Goal: Information Seeking & Learning: Find specific fact

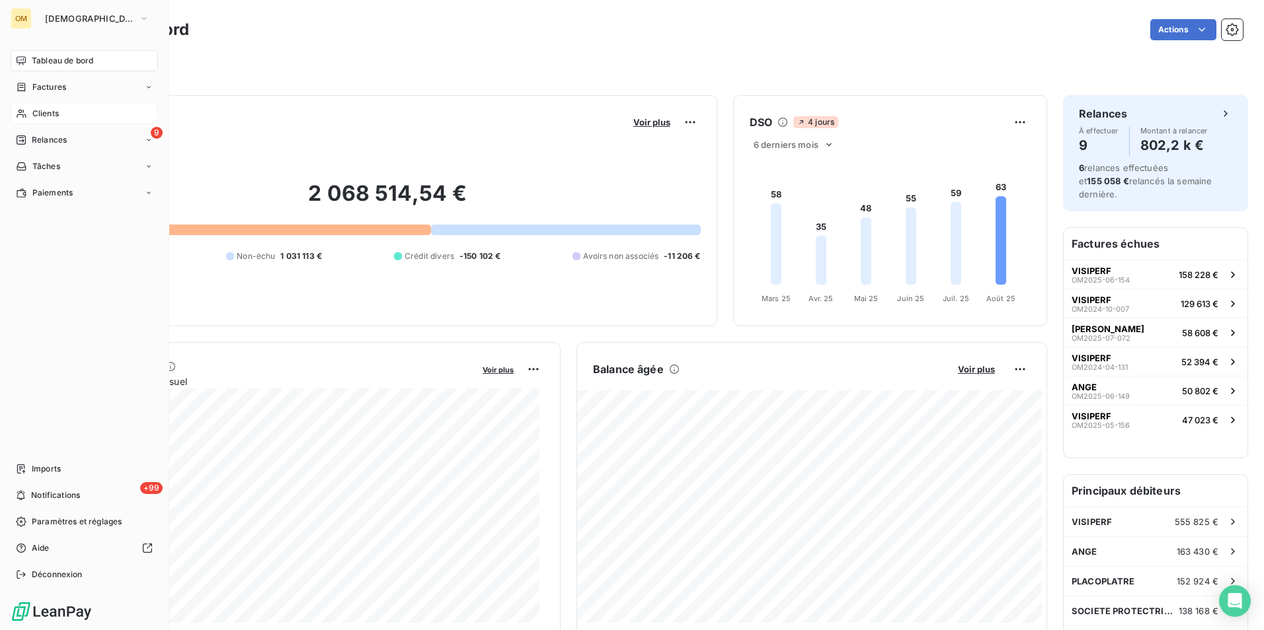
click at [37, 109] on span "Clients" at bounding box center [45, 114] width 26 height 12
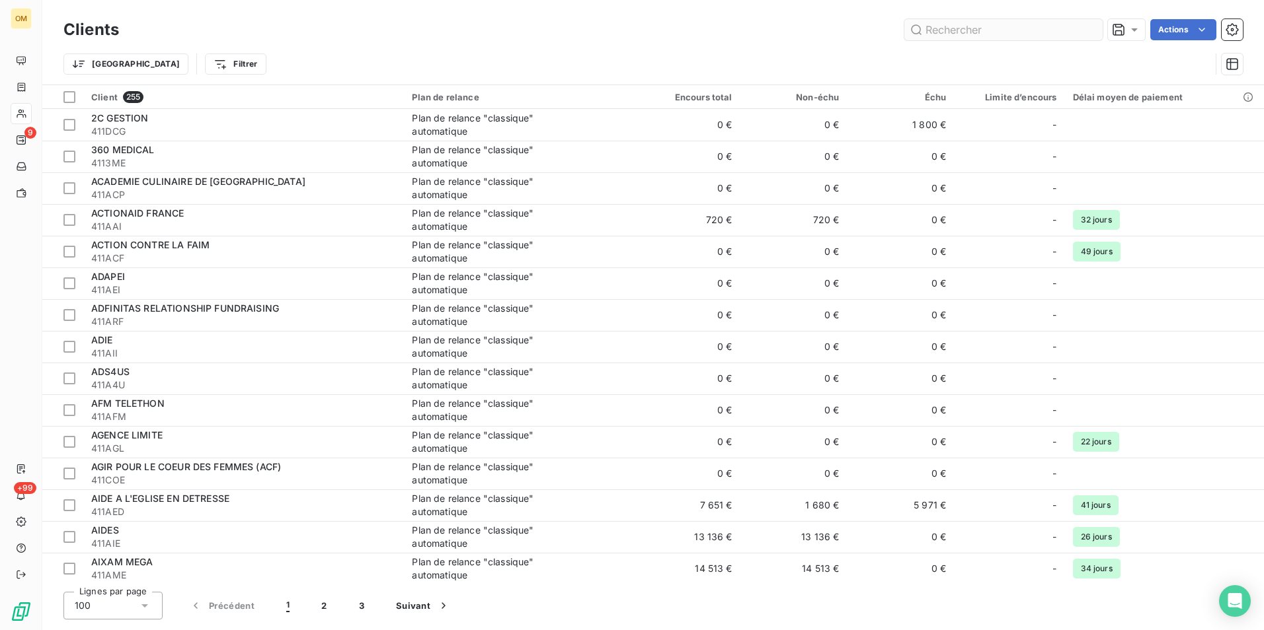
click at [967, 34] on input "text" at bounding box center [1003, 29] width 198 height 21
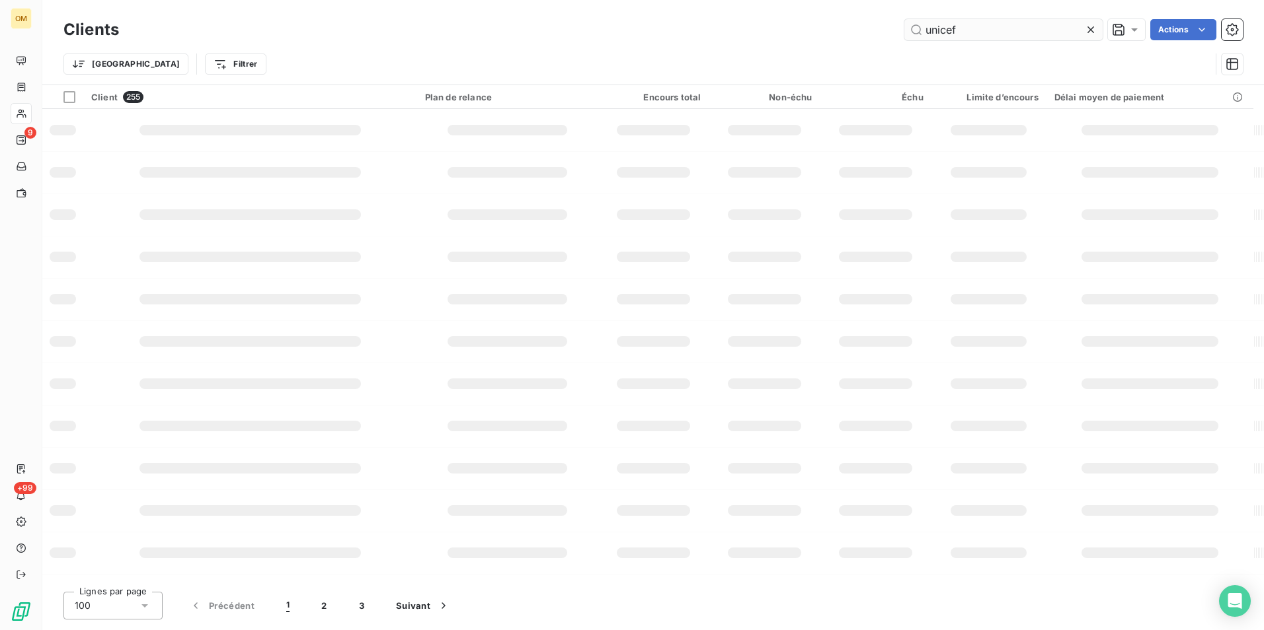
type input "unicef"
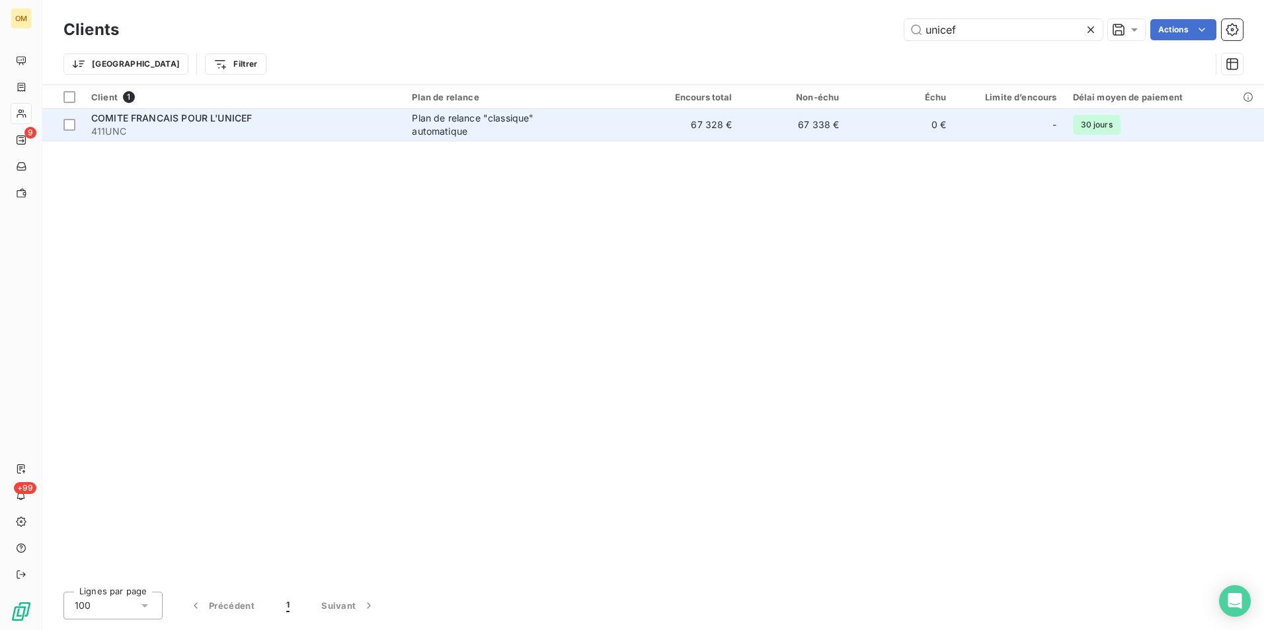
click at [817, 132] on td "67 338 €" at bounding box center [793, 125] width 107 height 32
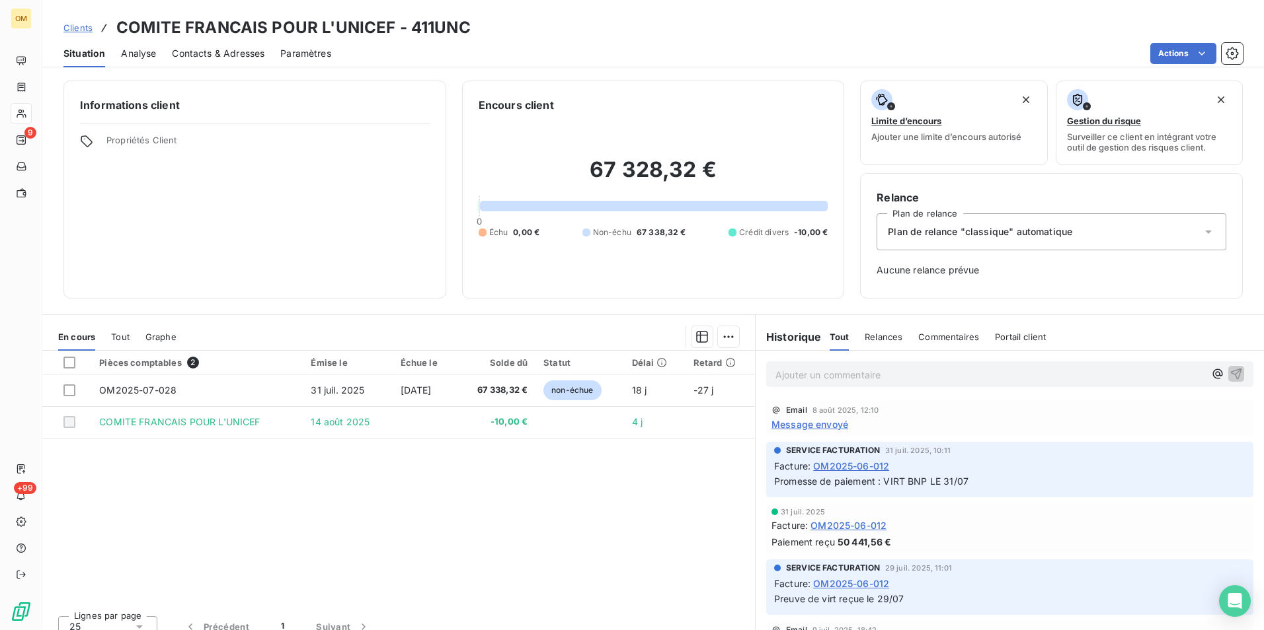
click at [79, 22] on span "Clients" at bounding box center [77, 27] width 29 height 11
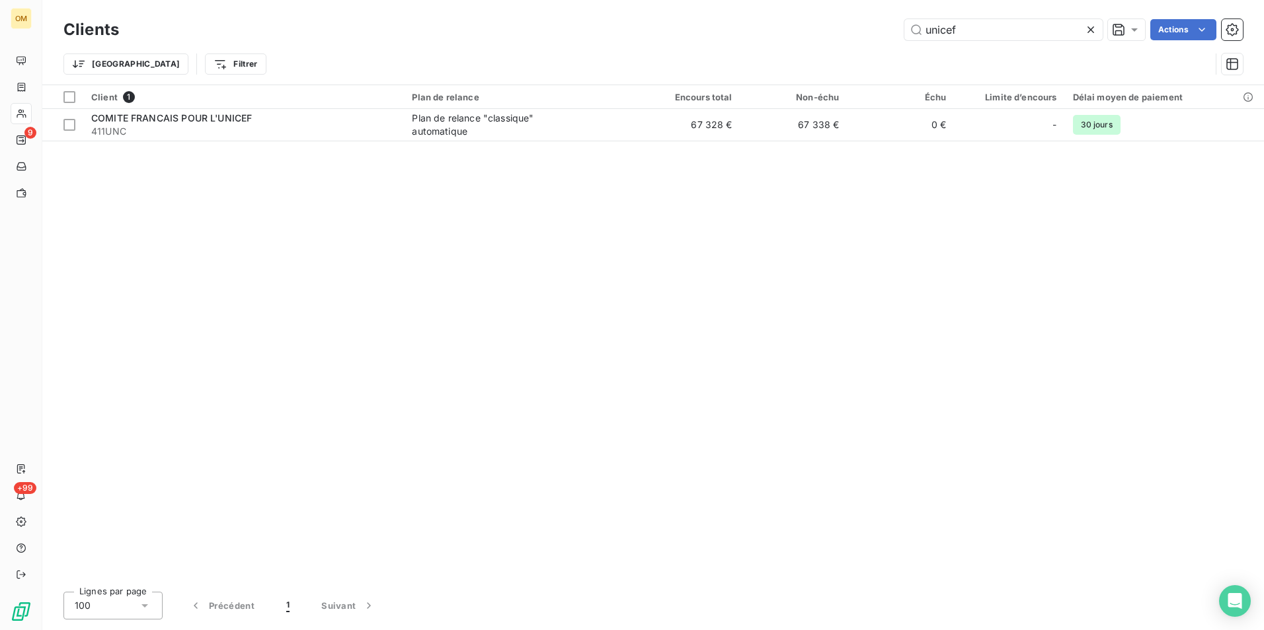
drag, startPoint x: 981, startPoint y: 27, endPoint x: 862, endPoint y: 26, distance: 119.0
click at [862, 26] on div "unicef Actions" at bounding box center [689, 29] width 1108 height 21
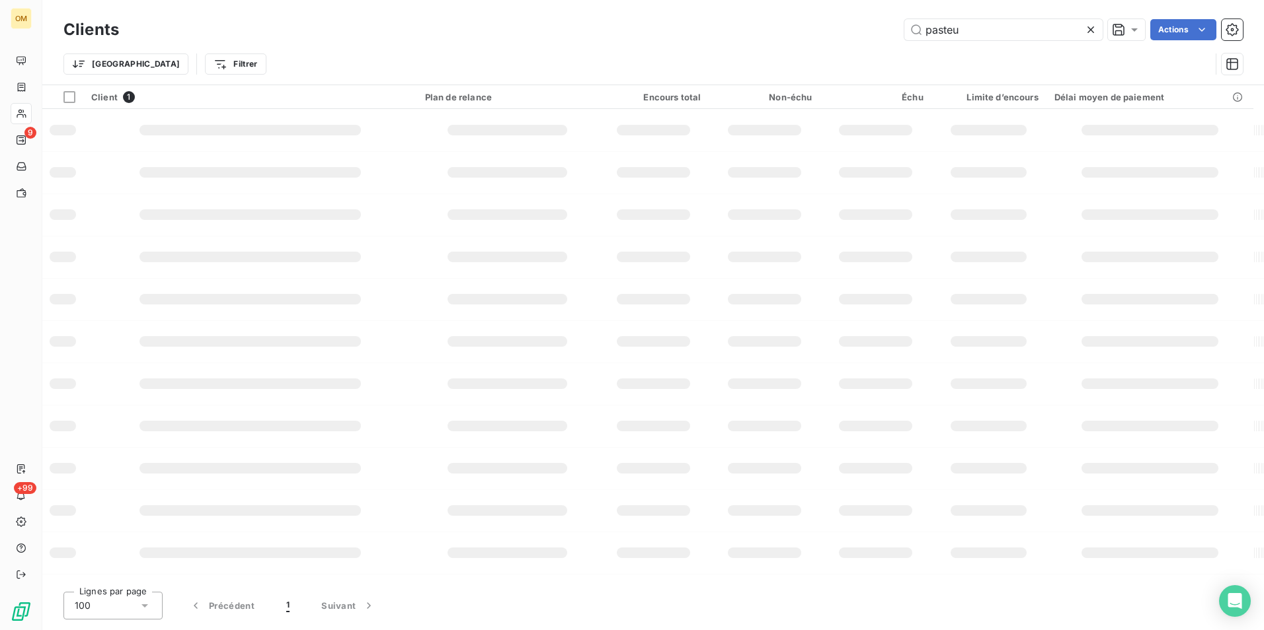
type input "pasteur"
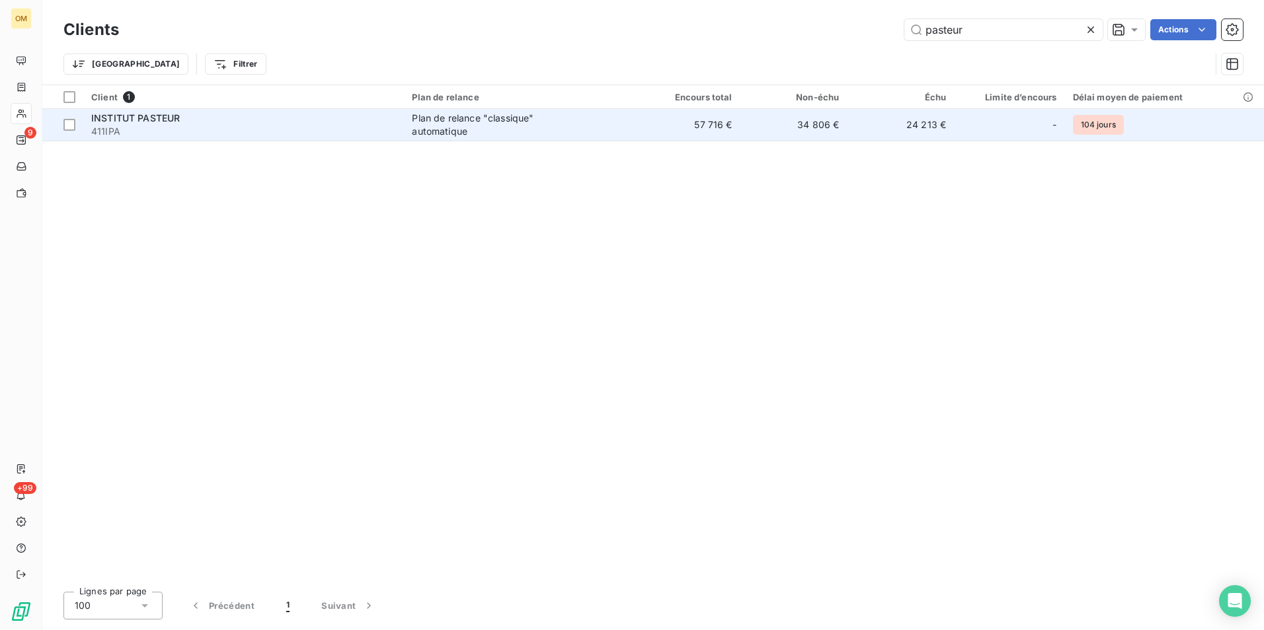
click at [713, 137] on td "57 716 €" at bounding box center [686, 125] width 107 height 32
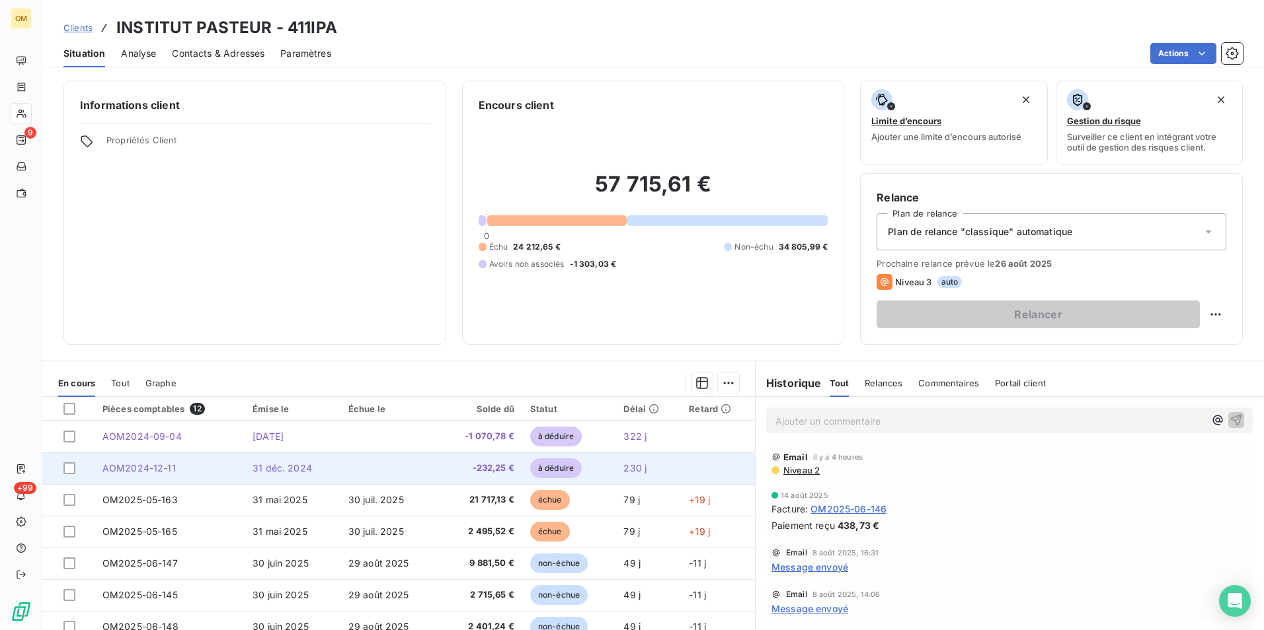
click at [394, 465] on td at bounding box center [388, 469] width 97 height 32
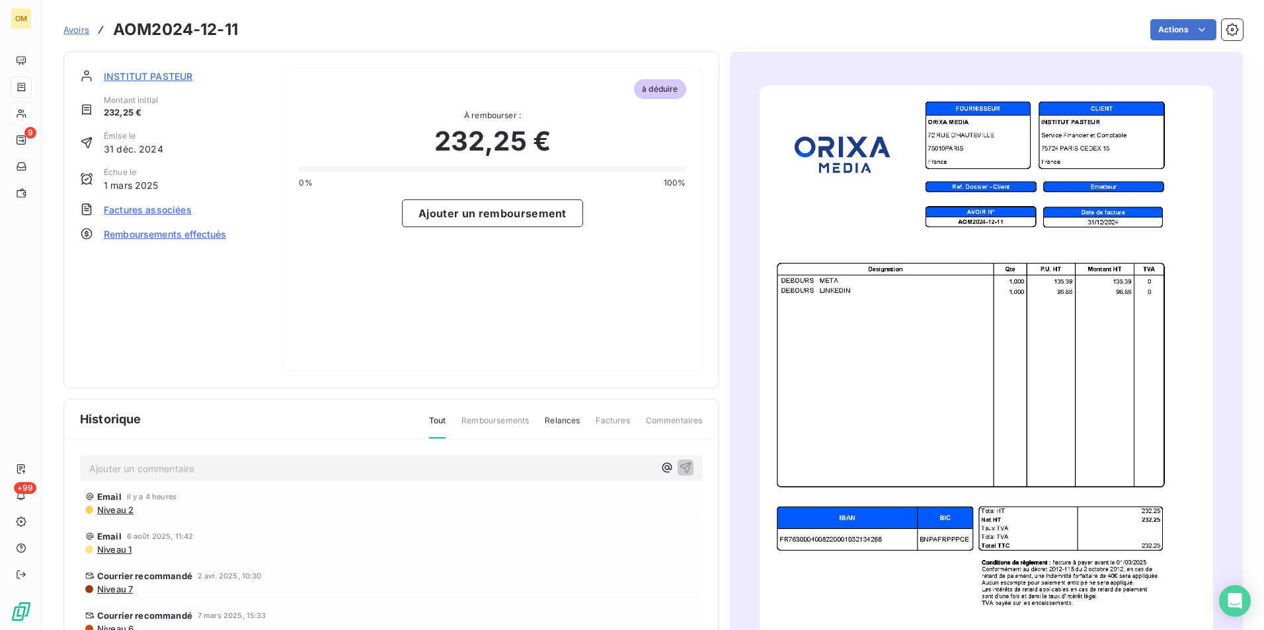
click at [955, 336] on img "button" at bounding box center [985, 379] width 453 height 587
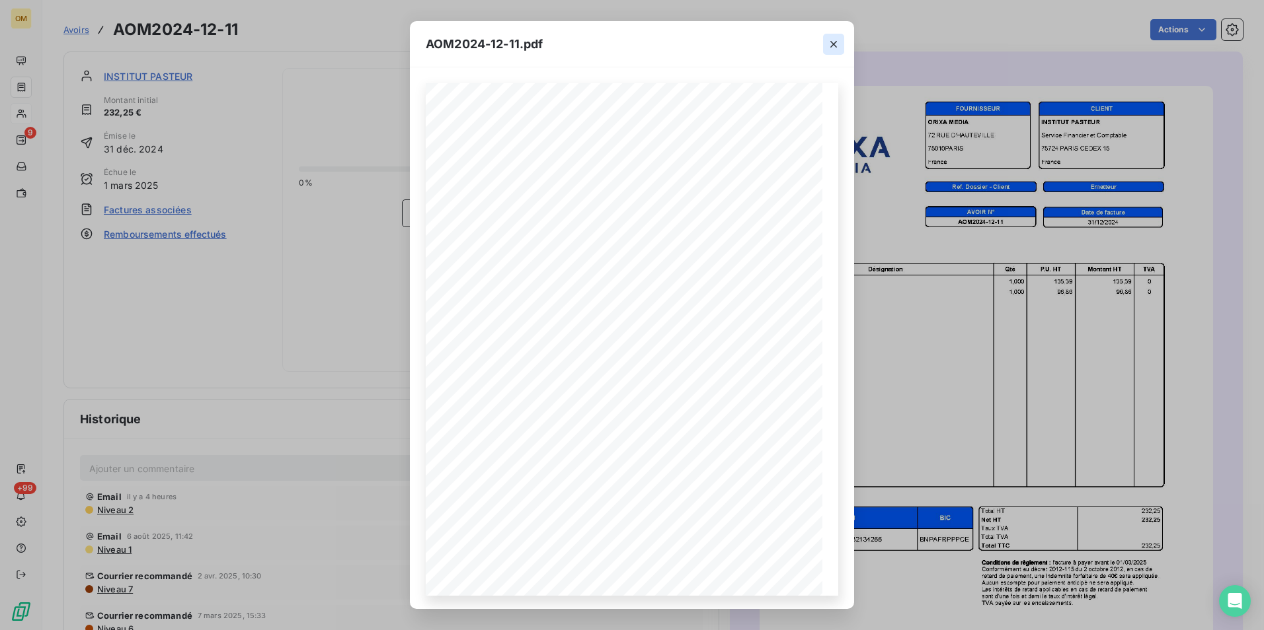
click at [837, 46] on icon "button" at bounding box center [833, 44] width 13 height 13
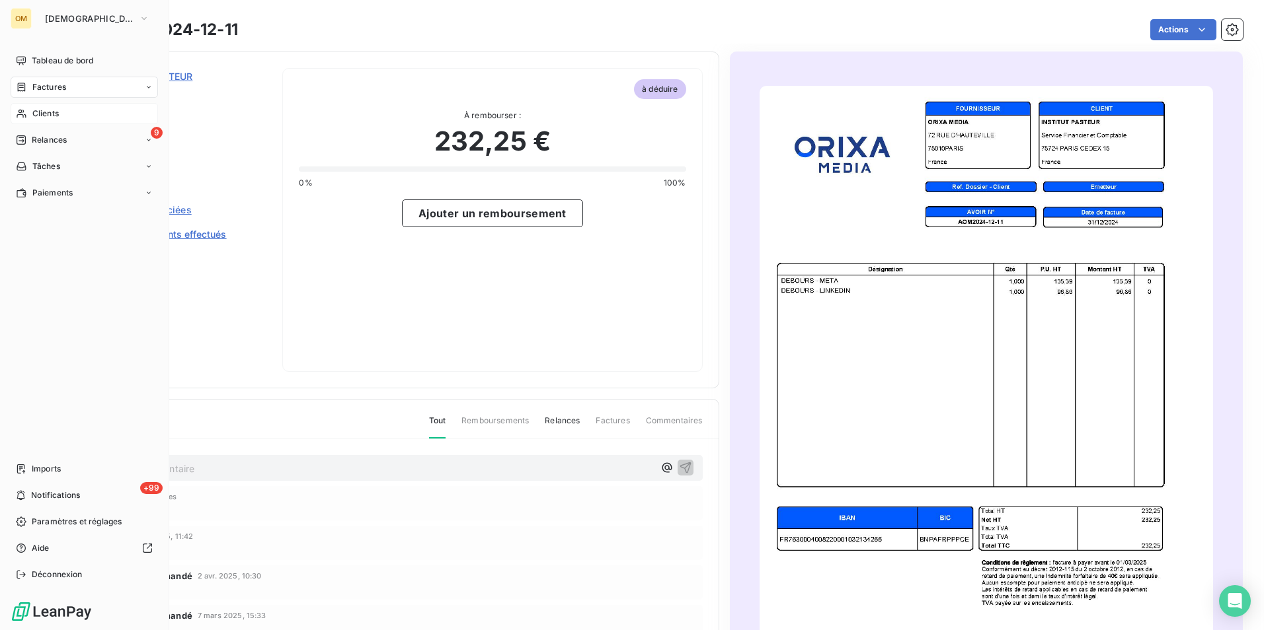
click at [57, 109] on span "Clients" at bounding box center [45, 114] width 26 height 12
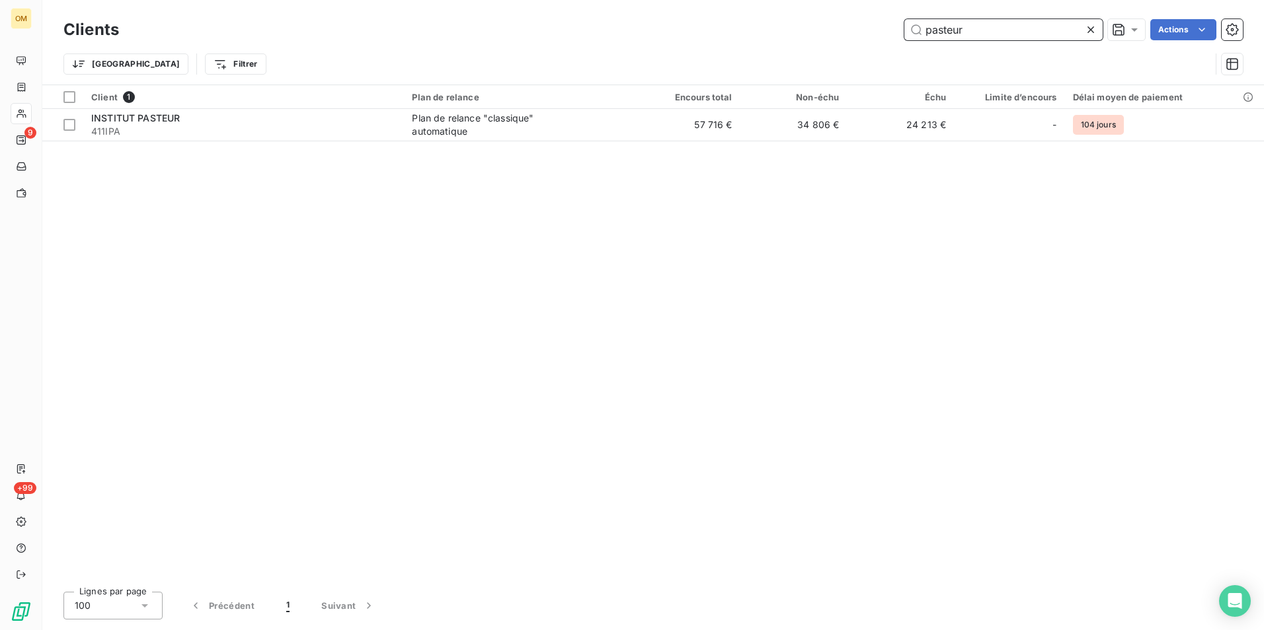
drag, startPoint x: 966, startPoint y: 22, endPoint x: 866, endPoint y: 30, distance: 100.7
click at [866, 30] on div "[DEMOGRAPHIC_DATA] Actions" at bounding box center [689, 29] width 1108 height 21
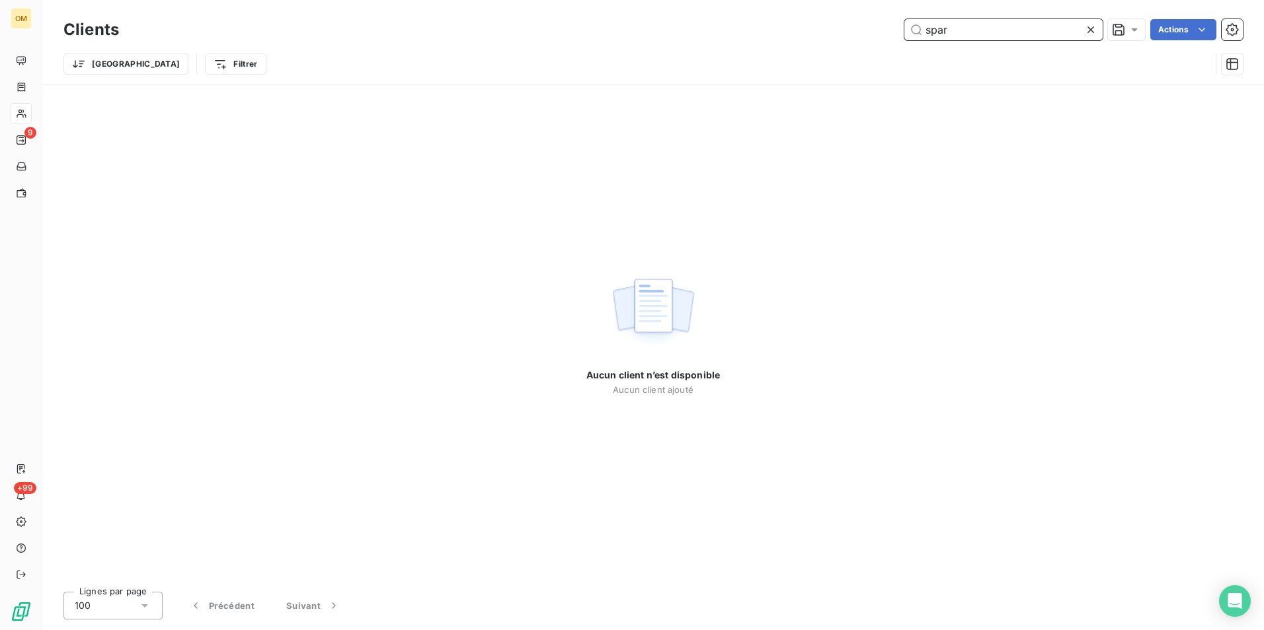
click at [995, 32] on input "spar" at bounding box center [1003, 29] width 198 height 21
drag, startPoint x: 987, startPoint y: 32, endPoint x: 760, endPoint y: 24, distance: 227.5
click at [760, 24] on div "spar Actions" at bounding box center [689, 29] width 1108 height 21
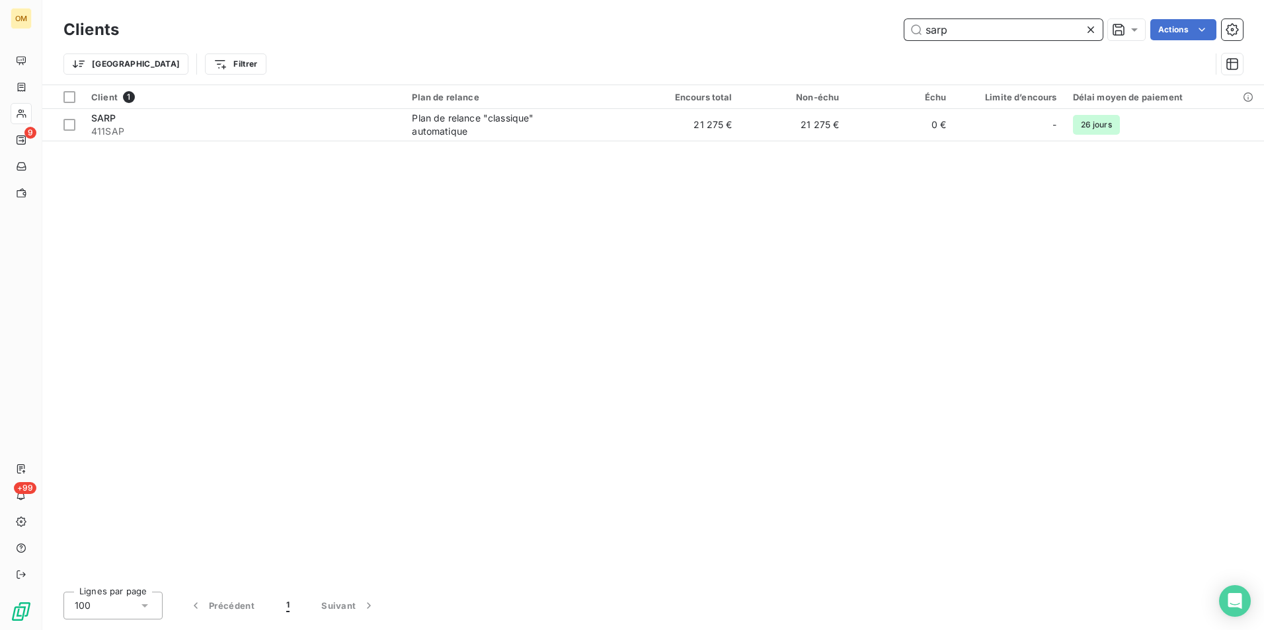
type input "sarp"
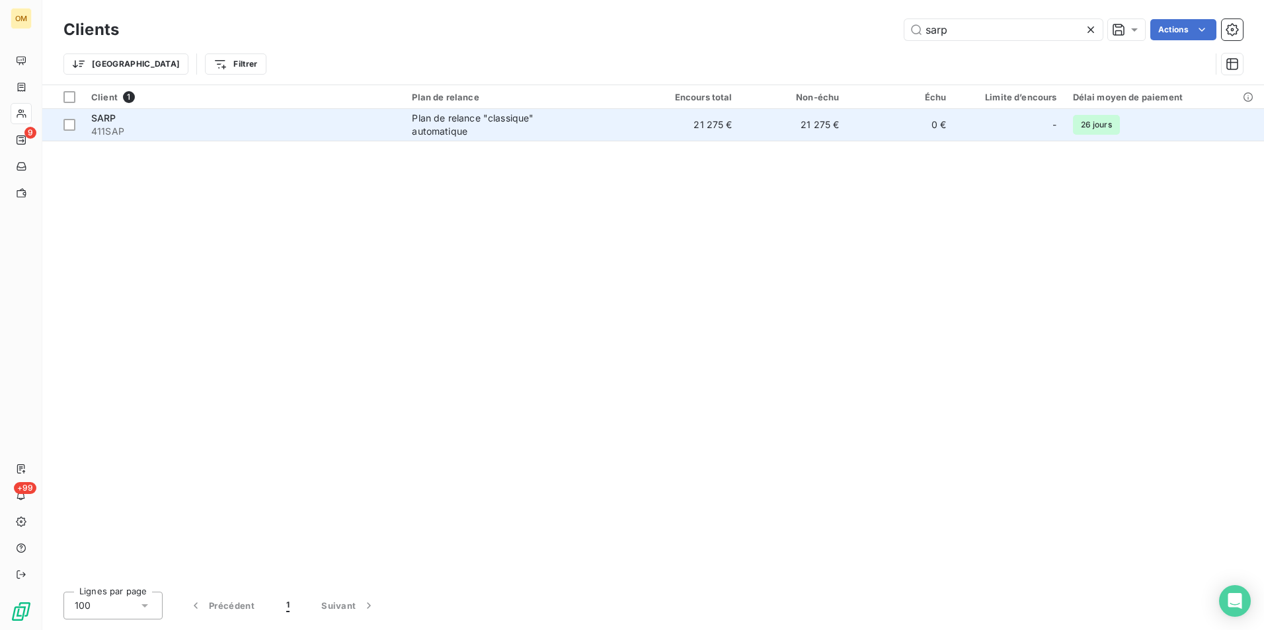
click at [742, 127] on td "21 275 €" at bounding box center [793, 125] width 107 height 32
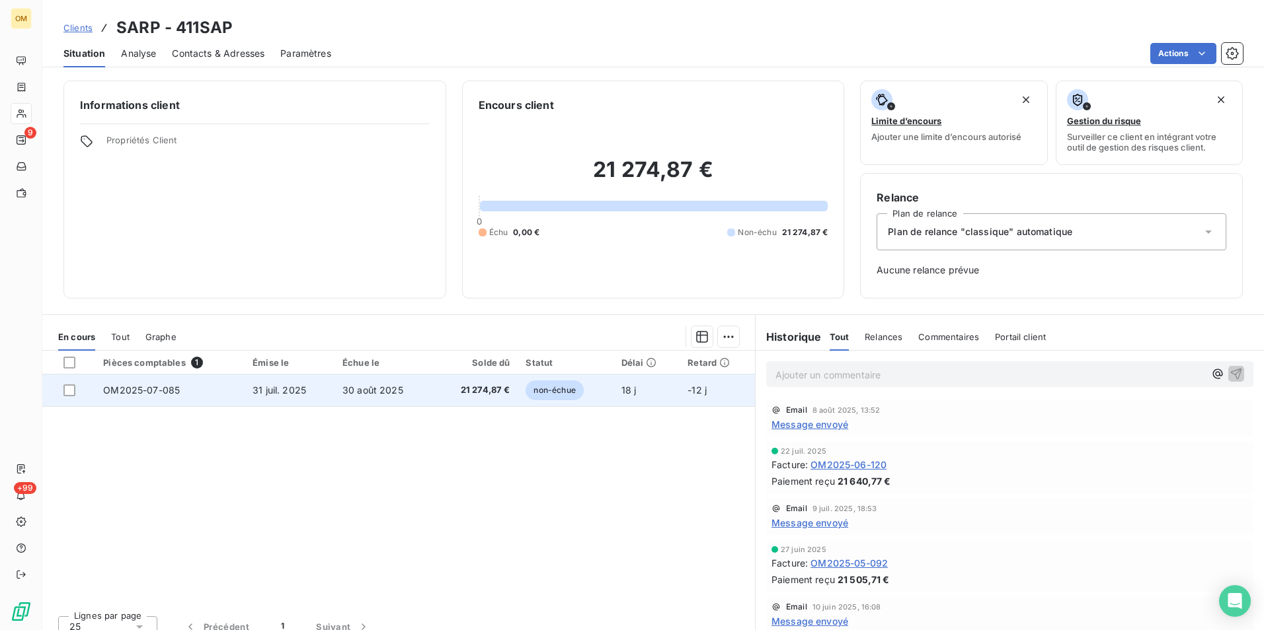
click at [483, 391] on span "21 274,87 €" at bounding box center [475, 390] width 69 height 13
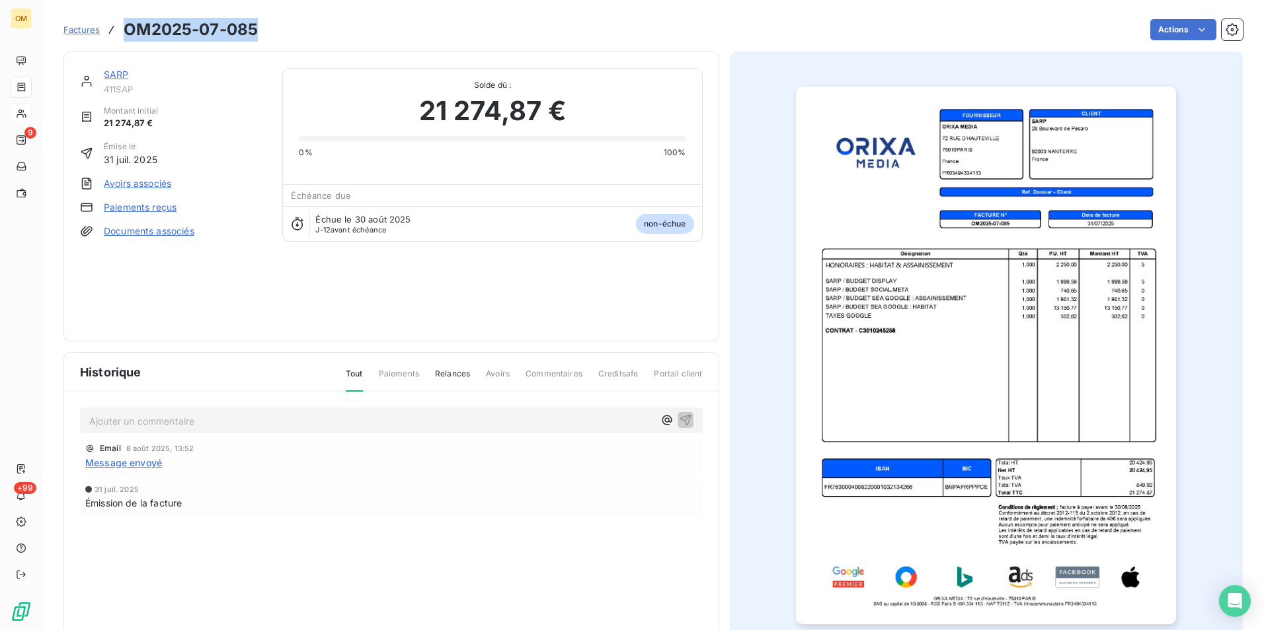
drag, startPoint x: 256, startPoint y: 26, endPoint x: 114, endPoint y: 26, distance: 142.7
click at [114, 26] on div "Factures OM2025-07-085" at bounding box center [160, 30] width 194 height 24
copy h3 "OM2025-07-085"
click at [120, 68] on div "SARP" at bounding box center [185, 74] width 163 height 13
click at [122, 71] on link "SARP" at bounding box center [116, 74] width 25 height 11
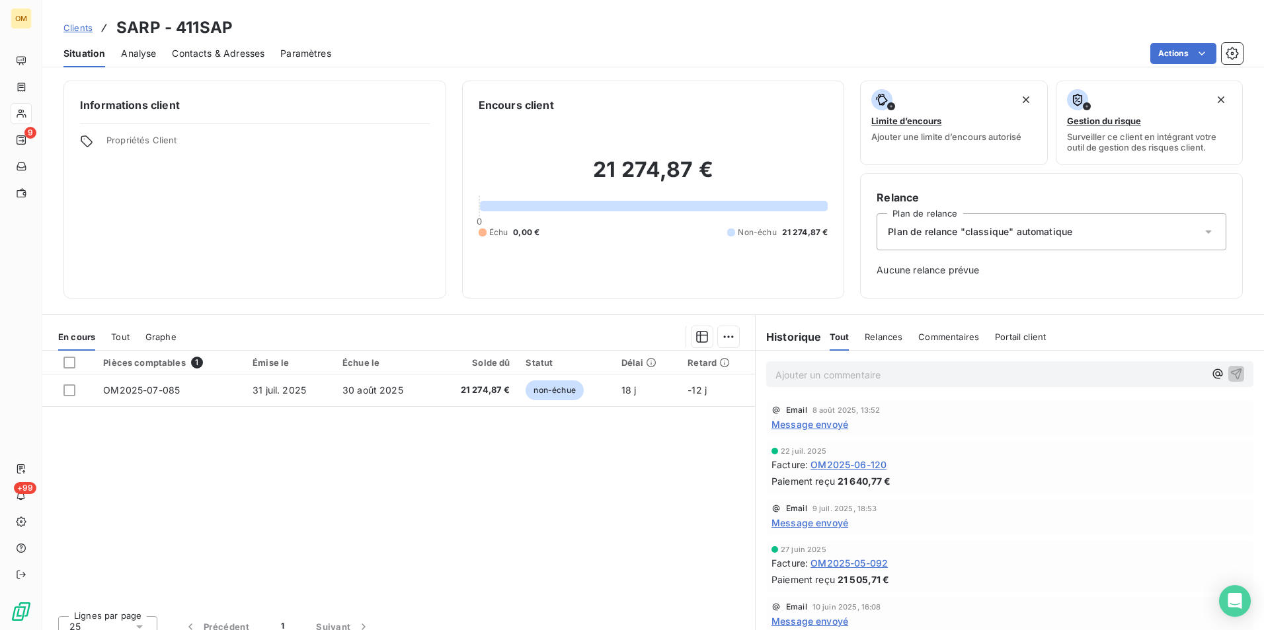
click at [122, 332] on span "Tout" at bounding box center [120, 337] width 19 height 11
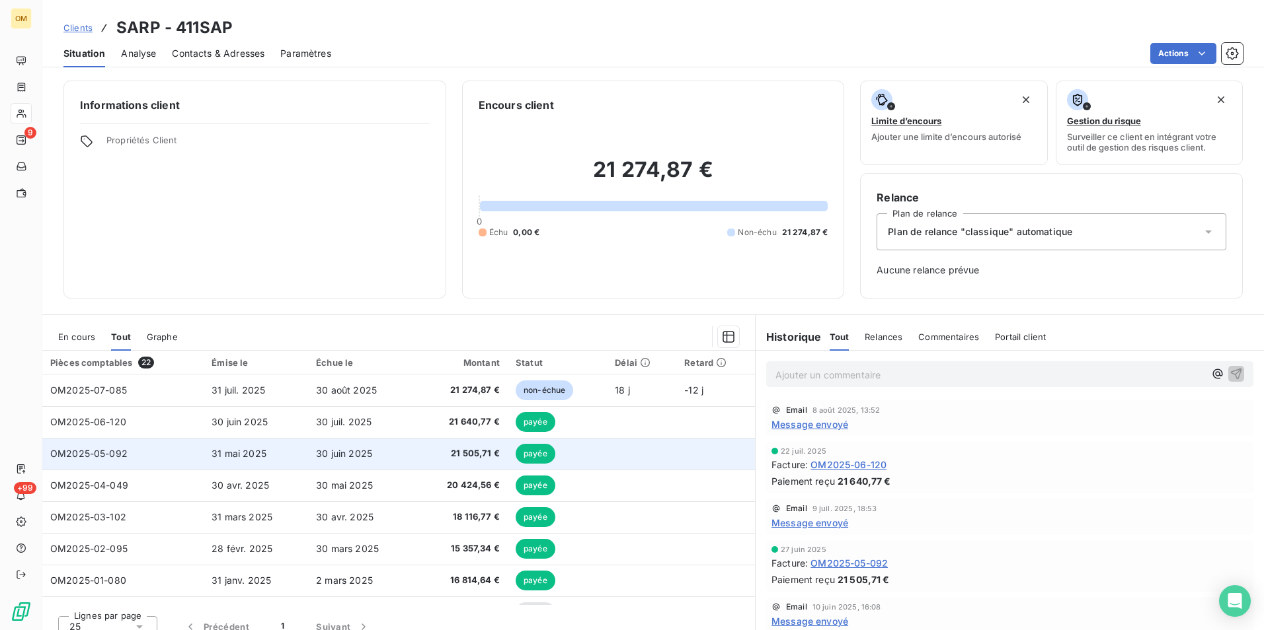
click at [360, 456] on span "30 juin 2025" at bounding box center [344, 453] width 56 height 11
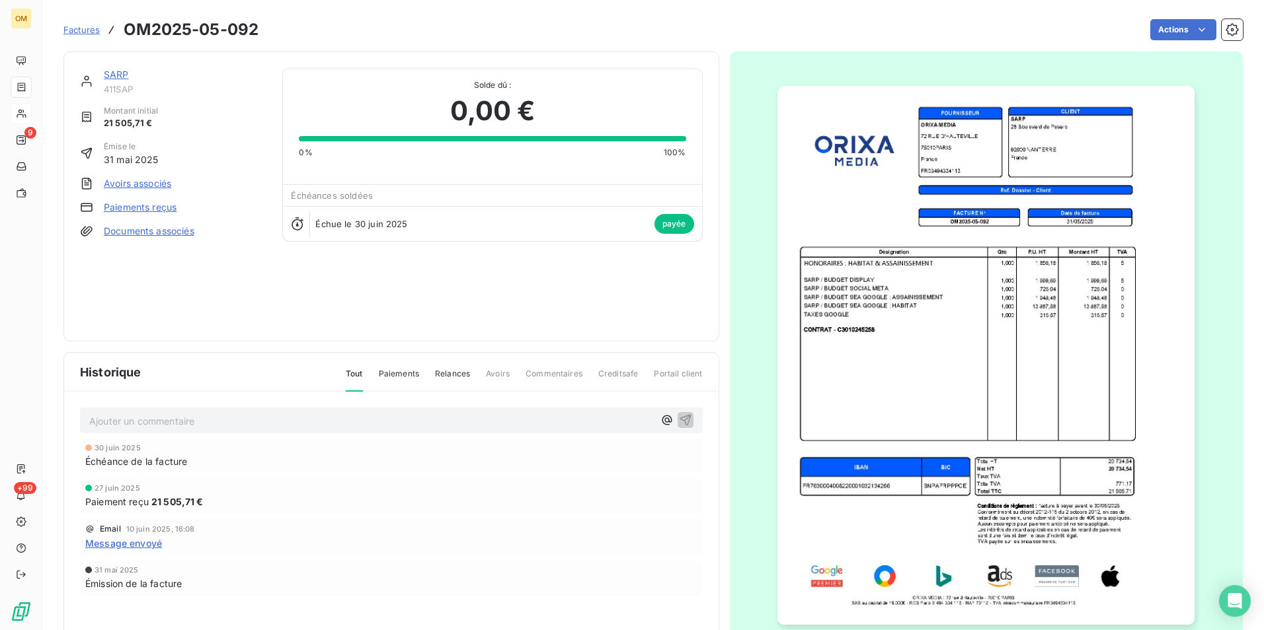
click at [891, 343] on img "button" at bounding box center [985, 356] width 417 height 540
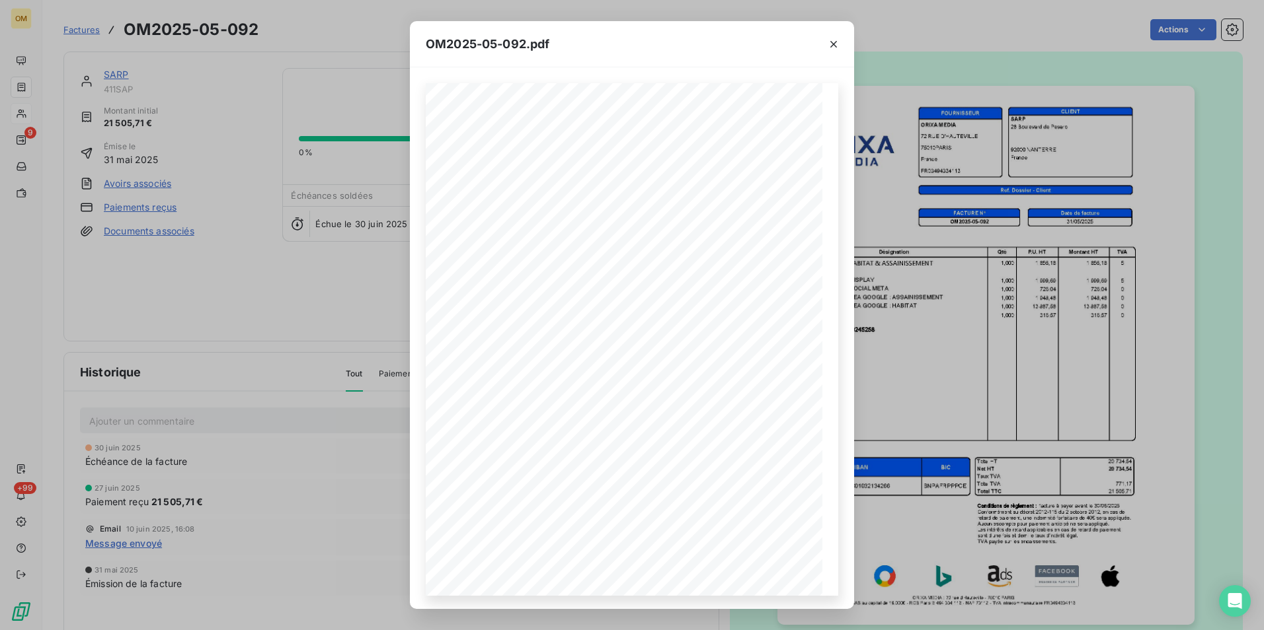
click at [301, 566] on div "OM2025-05-092.pdf Désignation Qté P.U. HT Montant HT TVA HONORAIRES : HABITAT &…" at bounding box center [632, 315] width 1264 height 630
